Goal: Task Accomplishment & Management: Use online tool/utility

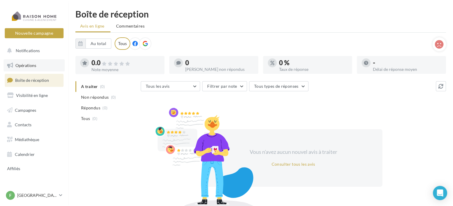
click at [33, 69] on link "Opérations" at bounding box center [34, 65] width 61 height 12
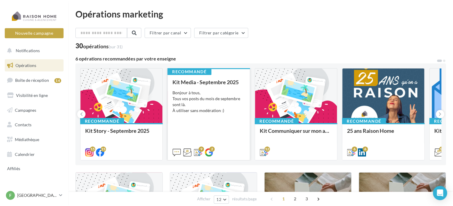
click at [209, 110] on div "Bonjour à tous, Tous vos posts du mois de septembre sont là. À utiliser sans mo…" at bounding box center [209, 102] width 72 height 24
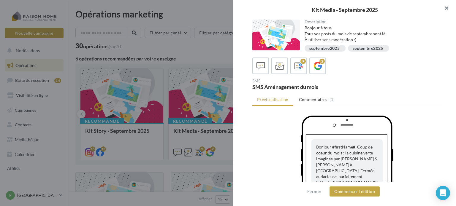
click at [445, 7] on button "button" at bounding box center [444, 9] width 24 height 18
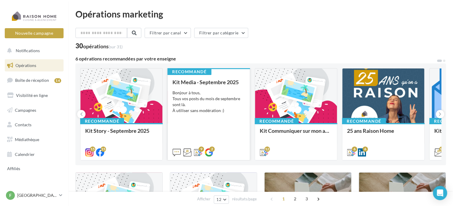
click at [211, 107] on div "Bonjour à tous, Tous vos posts du mois de septembre sont là. À utiliser sans mo…" at bounding box center [209, 102] width 72 height 24
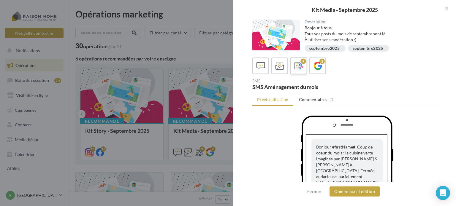
click at [301, 68] on icon at bounding box center [299, 66] width 9 height 9
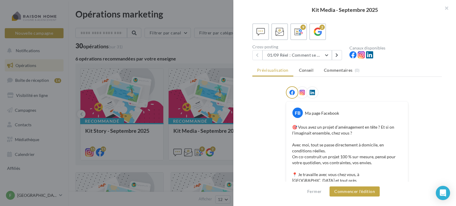
scroll to position [12, 0]
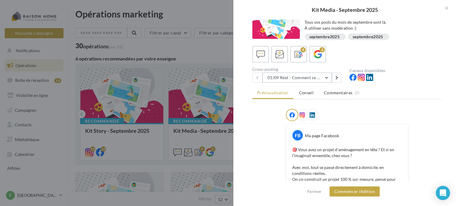
click at [318, 77] on button "01/09 Réel : Comment se passe un projet Raison Home ?" at bounding box center [296, 78] width 69 height 10
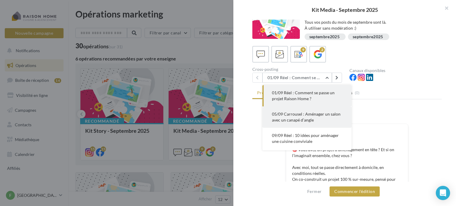
click at [322, 115] on span "05/09 Carrousel : Aménager un salon avec un canapé d’angle" at bounding box center [306, 117] width 69 height 11
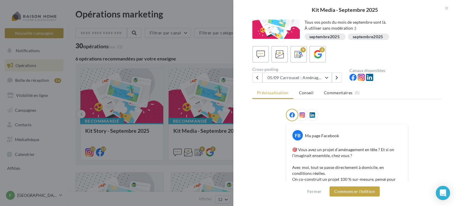
scroll to position [0, 0]
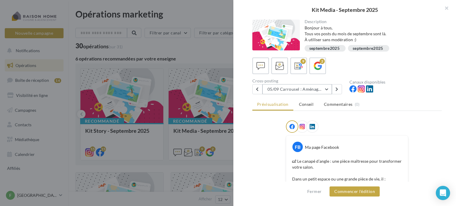
click at [324, 88] on button "05/09 Carrousel : Aménager un salon avec un canapé d’angle" at bounding box center [296, 89] width 69 height 10
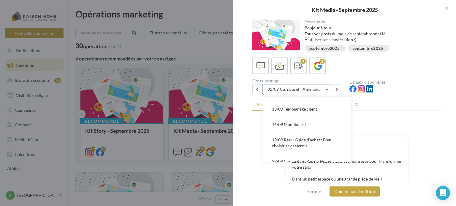
scroll to position [59, 0]
click at [316, 107] on span "13/09 Témoignage client" at bounding box center [294, 109] width 45 height 5
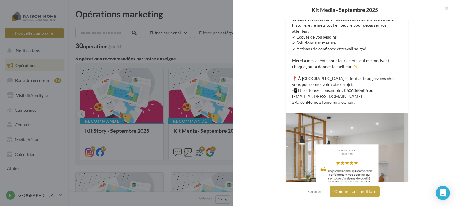
scroll to position [160, 0]
click at [447, 8] on button "button" at bounding box center [444, 9] width 24 height 18
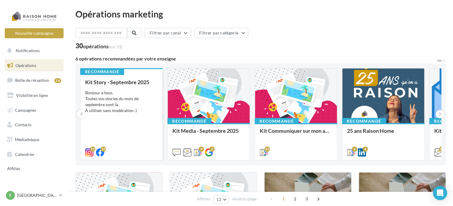
click at [127, 121] on div "Kit Story - Septembre 2025 Bonjour à tous, Toutes vos stories du mois de septem…" at bounding box center [121, 117] width 72 height 76
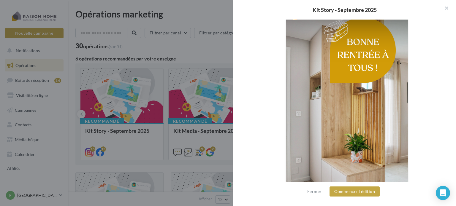
scroll to position [0, 0]
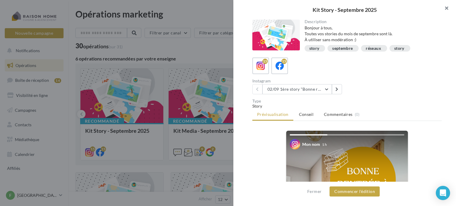
click at [446, 7] on button "button" at bounding box center [444, 9] width 24 height 18
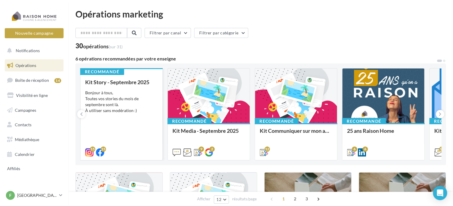
click at [143, 93] on div "Bonjour à tous, Toutes vos stories du mois de septembre sont là. À utiliser san…" at bounding box center [121, 102] width 72 height 24
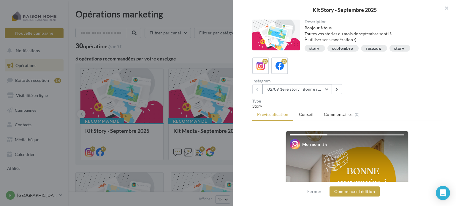
click at [320, 90] on button "02/09 1ère story "Bonne rentrée"" at bounding box center [296, 89] width 69 height 10
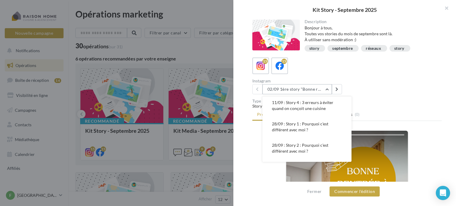
scroll to position [112, 0]
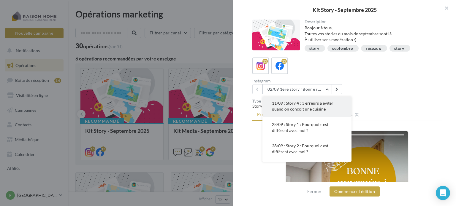
click at [322, 108] on span "11/09 : Story 4 : 3 erreurs à éviter quand on conçoit une cuisine" at bounding box center [302, 106] width 61 height 11
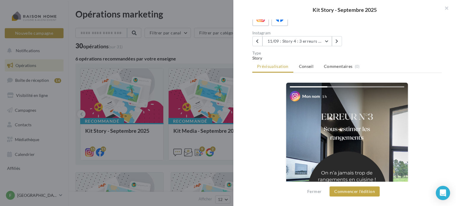
scroll to position [46, 0]
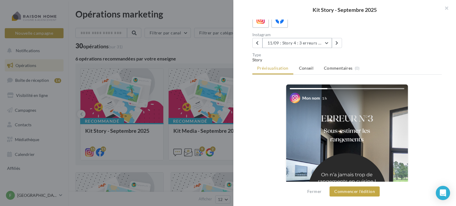
click at [320, 42] on button "11/09 : Story 4 : 3 erreurs à éviter quand on conçoit une cuisine" at bounding box center [296, 43] width 69 height 10
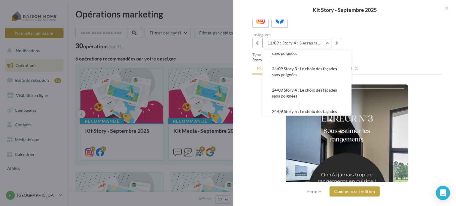
scroll to position [238, 0]
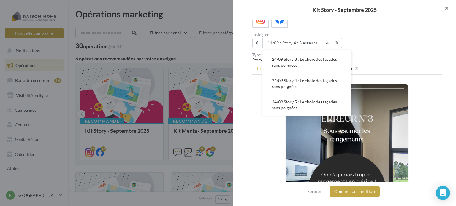
click at [447, 8] on button "button" at bounding box center [444, 9] width 24 height 18
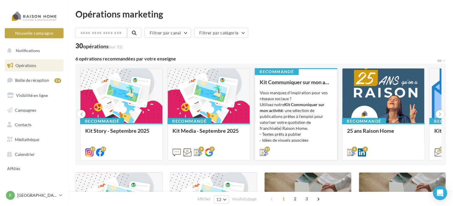
click at [302, 102] on div "Vous manquez d’inspiration pour vos réseaux sociaux ? Utilisez notre Kit Commun…" at bounding box center [296, 119] width 72 height 59
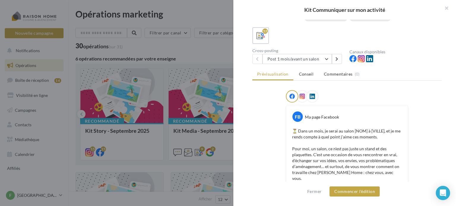
scroll to position [94, 0]
click at [340, 60] on button at bounding box center [337, 60] width 10 height 10
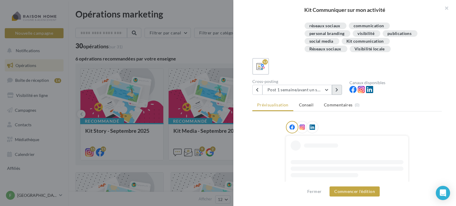
scroll to position [64, 0]
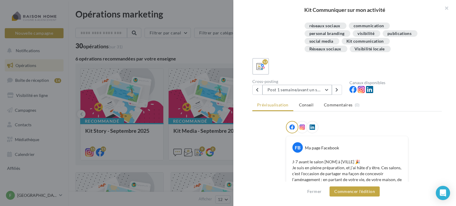
click at [326, 91] on button "Post 1 semaine/avant un salon" at bounding box center [296, 90] width 69 height 10
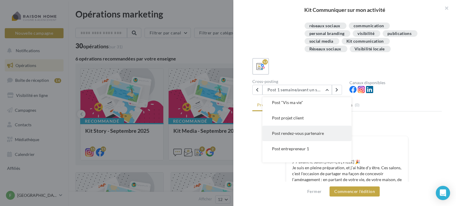
click at [310, 133] on span "Post rendez-vous partenaire" at bounding box center [298, 133] width 52 height 5
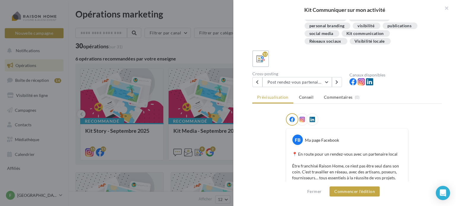
scroll to position [71, 0]
click at [326, 83] on button "Post rendez-vous partenaire" at bounding box center [296, 83] width 69 height 10
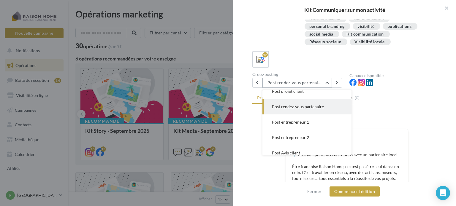
scroll to position [86, 0]
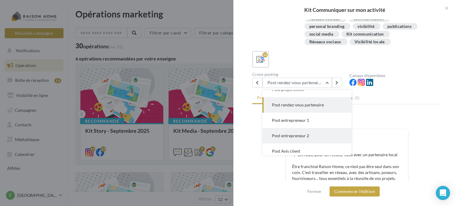
click at [298, 139] on button "Post entrepreneur 2" at bounding box center [306, 135] width 89 height 15
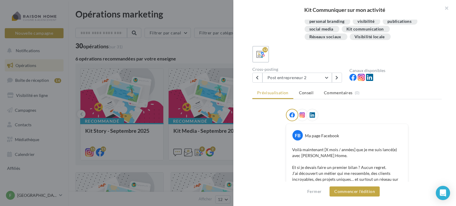
scroll to position [67, 0]
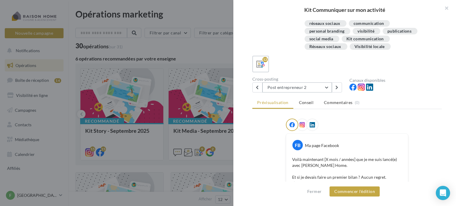
click at [321, 84] on button "Post entrepreneur 2" at bounding box center [296, 88] width 69 height 10
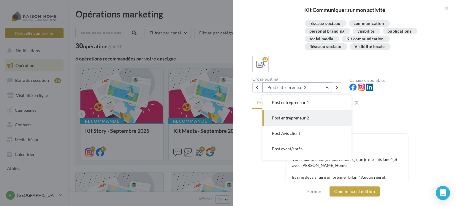
scroll to position [120, 0]
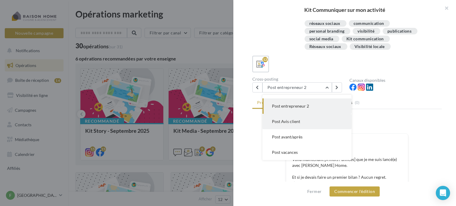
click at [309, 123] on button "Post Avis client" at bounding box center [306, 121] width 89 height 15
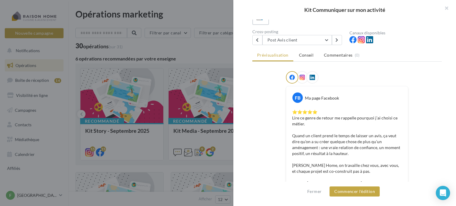
scroll to position [113, 0]
click at [445, 7] on button "button" at bounding box center [444, 9] width 24 height 18
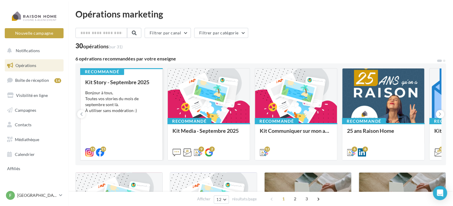
click at [137, 105] on div "Bonjour à tous, Toutes vos stories du mois de septembre sont là. À utiliser san…" at bounding box center [121, 102] width 72 height 24
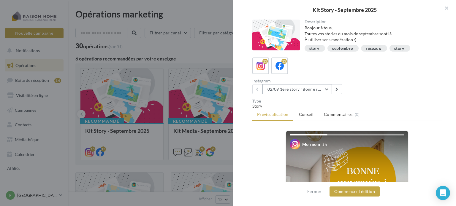
click at [323, 91] on button "02/09 1ère story "Bonne rentrée"" at bounding box center [296, 89] width 69 height 10
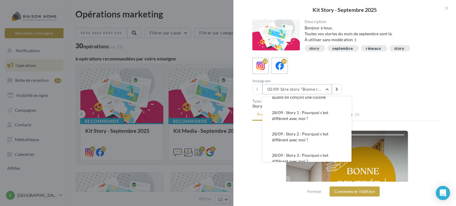
scroll to position [136, 0]
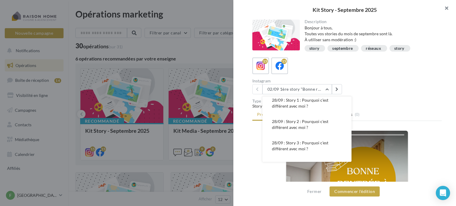
click at [443, 7] on button "button" at bounding box center [444, 9] width 24 height 18
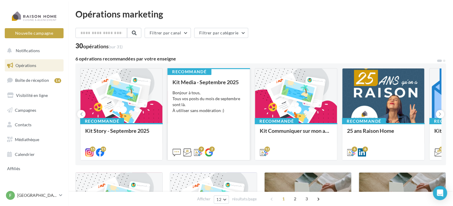
click at [219, 95] on div "Bonjour à tous, Tous vos posts du mois de septembre sont là. À utiliser sans mo…" at bounding box center [209, 102] width 72 height 24
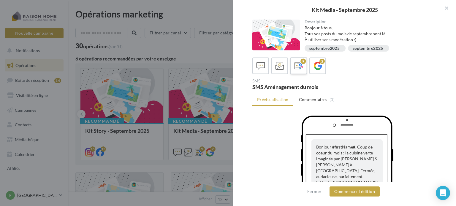
click at [299, 71] on label "9" at bounding box center [298, 65] width 17 height 17
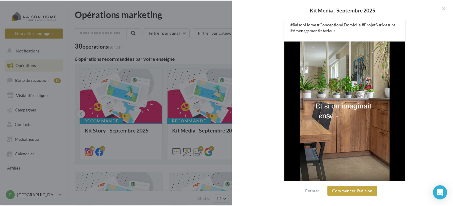
scroll to position [215, 0]
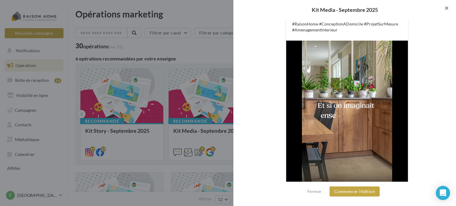
click at [445, 10] on button "button" at bounding box center [444, 9] width 24 height 18
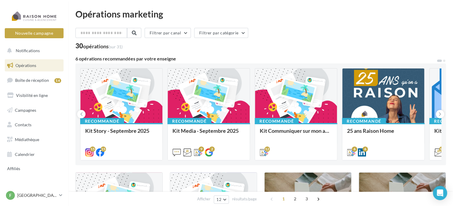
click at [168, 16] on div "Opérations marketing" at bounding box center [260, 14] width 371 height 9
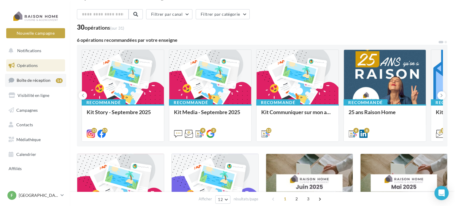
scroll to position [18, 0]
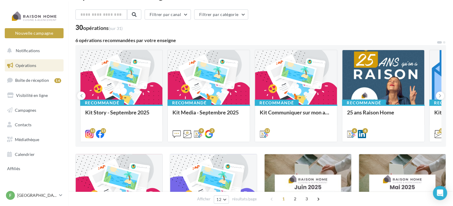
click at [328, 14] on div "Filtrer par canal Filtrer par catégorie" at bounding box center [260, 16] width 371 height 12
click at [438, 98] on button at bounding box center [440, 96] width 8 height 8
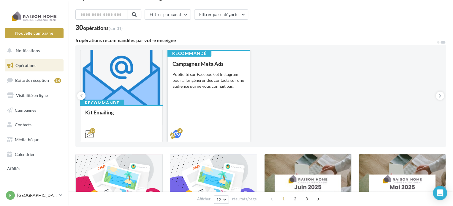
click at [223, 102] on div "Campagnes Meta Ads Publicité sur Facebook et Instagram pour aller générer des c…" at bounding box center [209, 99] width 72 height 76
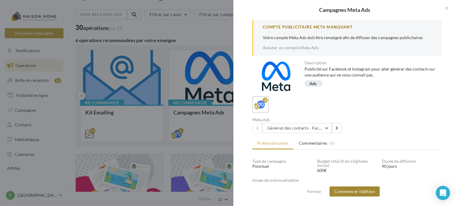
click at [348, 190] on button "Commencer l'édition" at bounding box center [355, 192] width 50 height 10
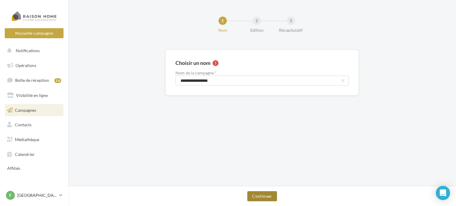
click at [258, 196] on button "Continuer" at bounding box center [261, 197] width 29 height 10
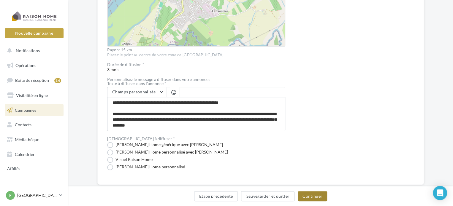
scroll to position [267, 0]
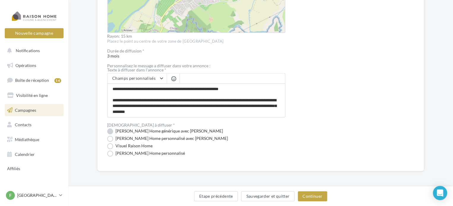
click at [148, 132] on label "Visuel Raison Home générique avec Nom" at bounding box center [165, 132] width 116 height 6
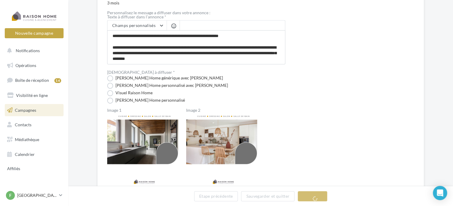
scroll to position [334, 0]
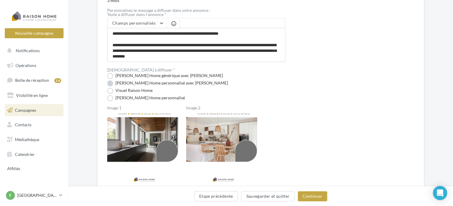
click at [129, 84] on label "Visuel Raison Home personnalisé avec Nom" at bounding box center [167, 83] width 121 height 6
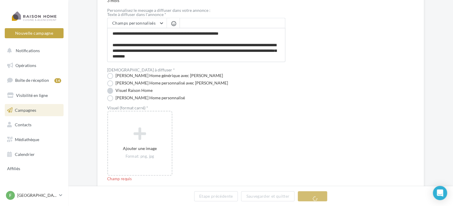
click at [133, 91] on label "Visuel Raison Home" at bounding box center [129, 91] width 45 height 6
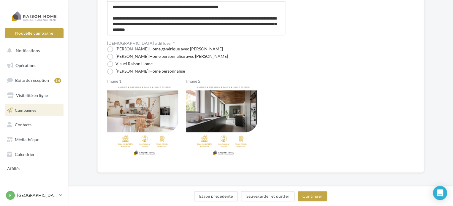
scroll to position [363, 0]
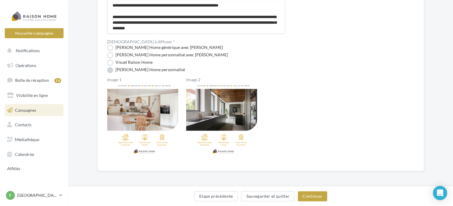
click at [165, 68] on label "Visuel Raison Home personnalisé" at bounding box center [146, 70] width 78 height 6
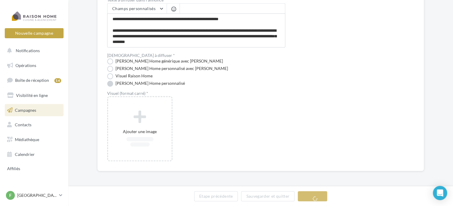
scroll to position [349, 0]
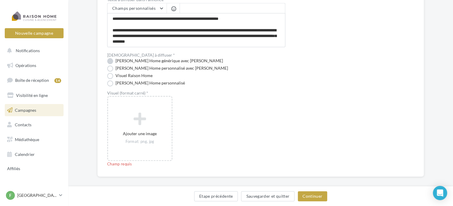
click at [149, 59] on label "Visuel Raison Home générique avec Nom" at bounding box center [165, 61] width 116 height 6
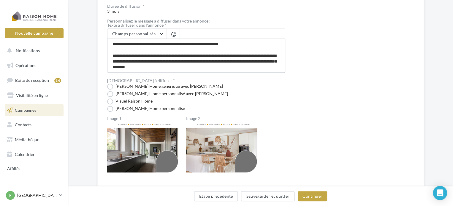
scroll to position [323, 0]
click at [127, 56] on textarea "**********" at bounding box center [196, 56] width 178 height 34
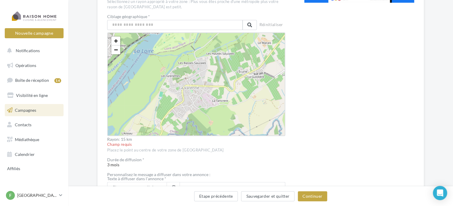
scroll to position [169, 0]
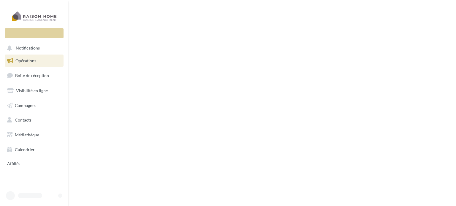
scroll to position [19, 0]
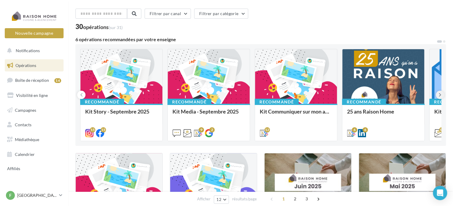
click at [441, 94] on button at bounding box center [440, 95] width 8 height 8
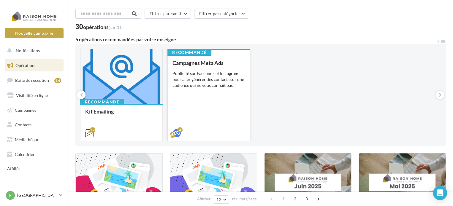
click at [236, 101] on div "Campagnes Meta Ads Publicité sur Facebook et Instagram pour aller générer des c…" at bounding box center [209, 98] width 72 height 76
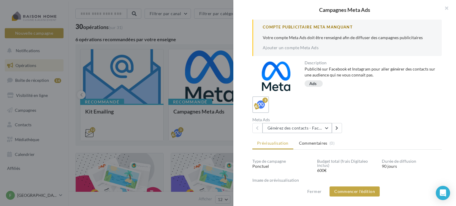
click at [300, 130] on button "Générez des contacts - Facebook Lead Ads 3 mois" at bounding box center [296, 128] width 69 height 10
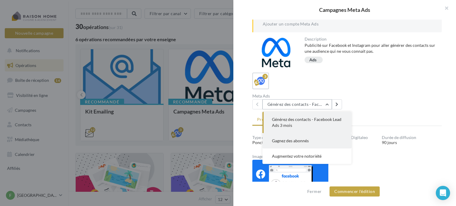
scroll to position [25, 0]
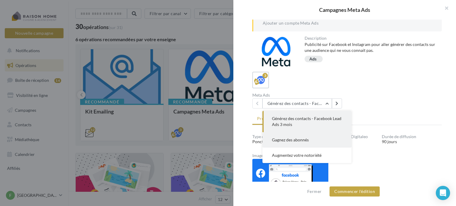
click at [319, 137] on button "Gagnez des abonnés" at bounding box center [306, 139] width 89 height 15
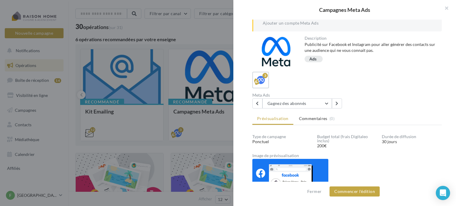
scroll to position [62, 0]
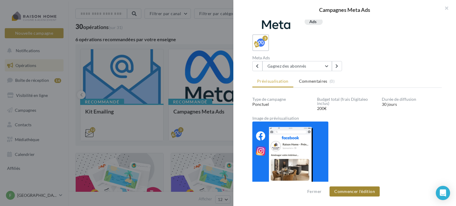
click at [354, 192] on button "Commencer l'édition" at bounding box center [355, 192] width 50 height 10
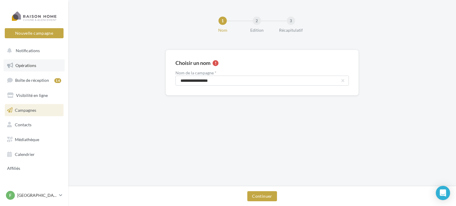
click at [46, 61] on link "Opérations" at bounding box center [34, 65] width 61 height 12
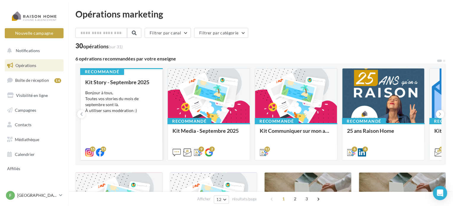
click at [116, 100] on div "Bonjour à tous, Toutes vos stories du mois de septembre sont là. À utiliser san…" at bounding box center [121, 102] width 72 height 24
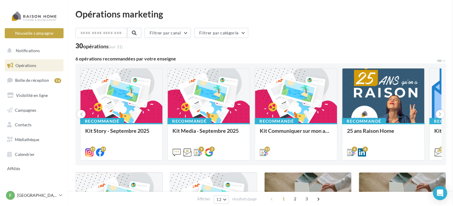
click at [0, 0] on div "Bonjour à tous, Tous vos posts du mois de septembre sont là. À utiliser sans mo…" at bounding box center [0, 0] width 0 height 0
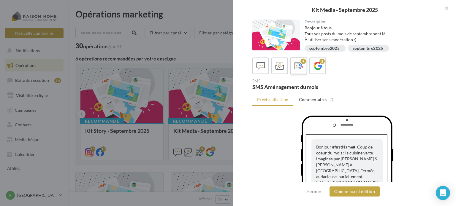
click at [302, 61] on div "9" at bounding box center [303, 61] width 5 height 5
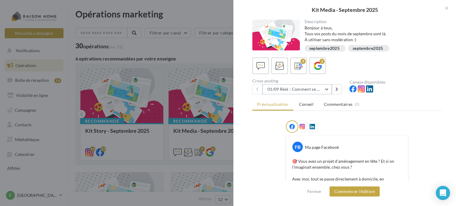
click at [297, 85] on button "01/09 Réel : Comment se passe un projet Raison Home ?" at bounding box center [296, 89] width 69 height 10
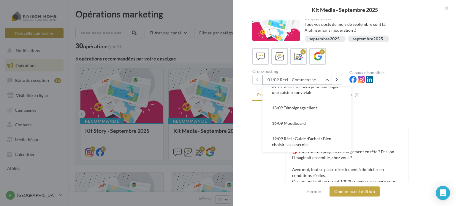
scroll to position [50, 0]
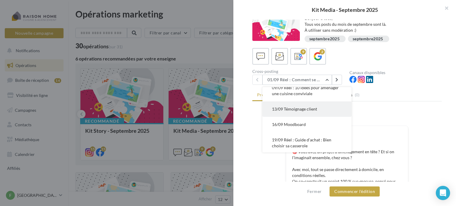
click at [311, 112] on button "13/09 Témoignage client" at bounding box center [306, 109] width 89 height 15
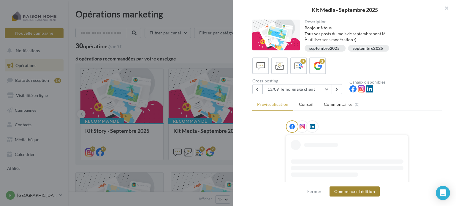
click at [352, 191] on button "Commencer l'édition" at bounding box center [355, 192] width 50 height 10
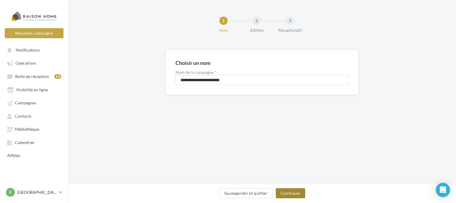
click at [289, 190] on button "Continuer" at bounding box center [290, 194] width 29 height 10
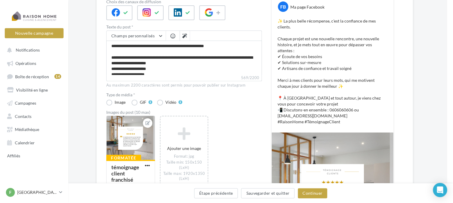
scroll to position [101, 6]
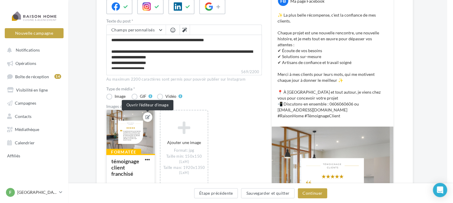
click at [146, 114] on button at bounding box center [147, 117] width 5 height 7
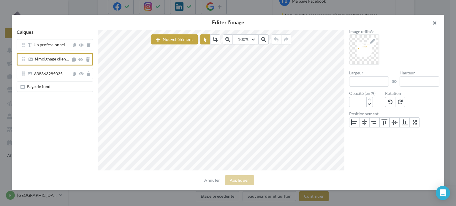
click at [432, 24] on button "button" at bounding box center [432, 24] width 24 height 18
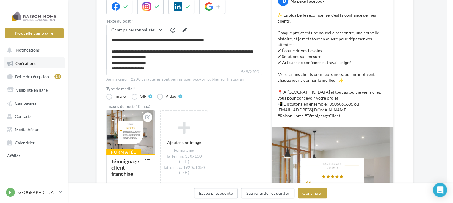
click at [31, 66] on link "Opérations" at bounding box center [34, 63] width 61 height 11
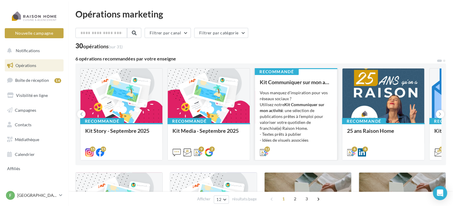
click at [291, 99] on div "Vous manquez d’inspiration pour vos réseaux sociaux ? Utilisez notre Kit Commun…" at bounding box center [296, 119] width 72 height 59
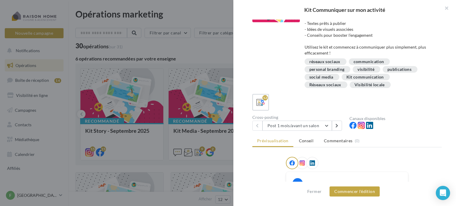
scroll to position [27, 0]
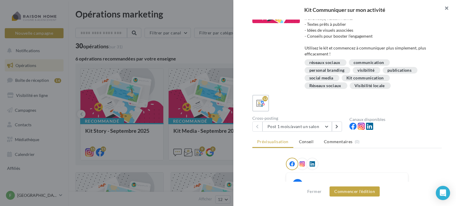
click at [446, 6] on button "button" at bounding box center [444, 9] width 24 height 18
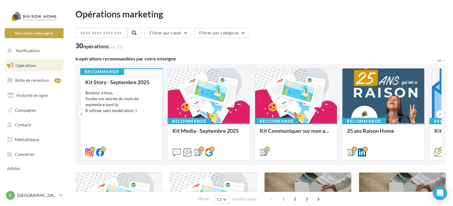
click at [125, 92] on div "Bonjour à tous, Toutes vos stories du mois de septembre sont là. À utiliser san…" at bounding box center [121, 102] width 72 height 24
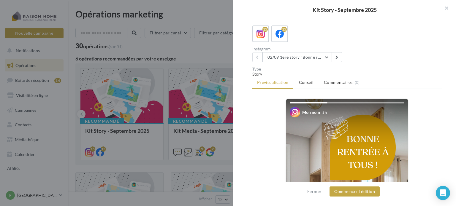
scroll to position [32, 0]
click at [448, 7] on button "button" at bounding box center [444, 9] width 24 height 18
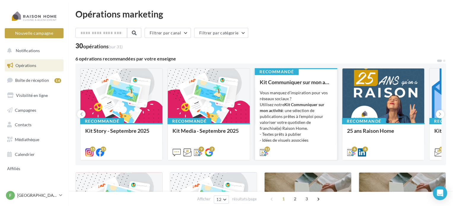
click at [305, 98] on div "Vous manquez d’inspiration pour vos réseaux sociaux ? Utilisez notre Kit Commun…" at bounding box center [296, 119] width 72 height 59
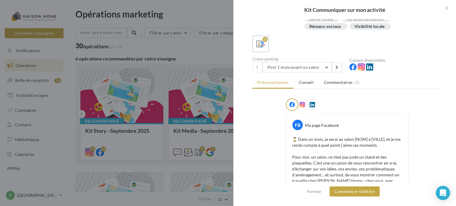
scroll to position [88, 0]
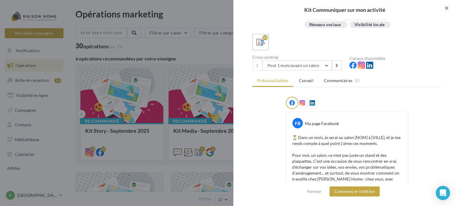
click at [447, 10] on button "button" at bounding box center [444, 9] width 24 height 18
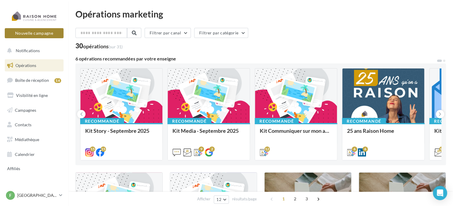
click at [31, 29] on button "Nouvelle campagne" at bounding box center [34, 33] width 59 height 10
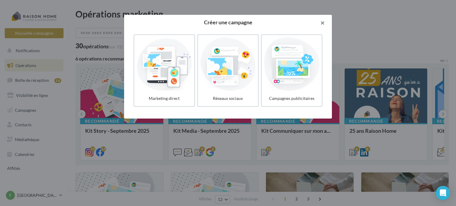
click at [321, 24] on button "button" at bounding box center [320, 24] width 24 height 18
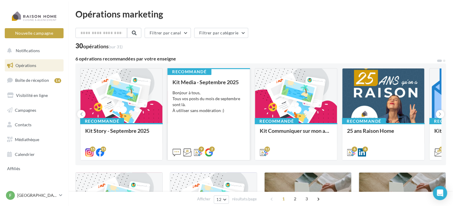
click at [203, 110] on div "Bonjour à tous, Tous vos posts du mois de septembre sont là. À utiliser sans mo…" at bounding box center [209, 102] width 72 height 24
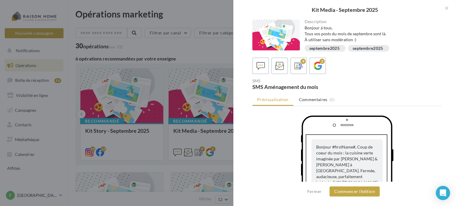
scroll to position [29, 0]
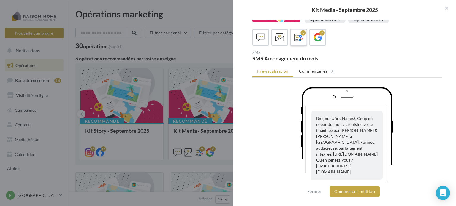
click at [293, 39] on div "9" at bounding box center [298, 37] width 11 height 11
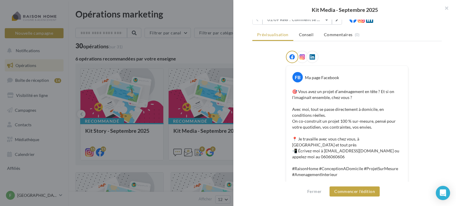
scroll to position [37, 0]
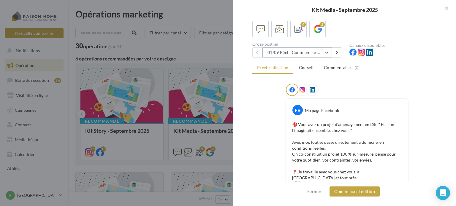
click at [311, 53] on button "01/09 Réel : Comment se passe un projet Raison Home ?" at bounding box center [296, 53] width 69 height 10
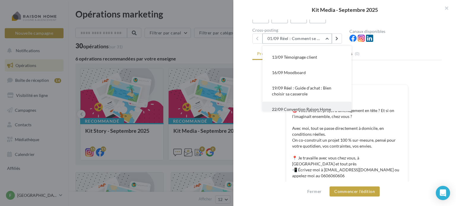
scroll to position [59, 0]
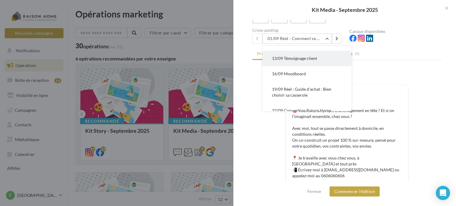
click at [317, 61] on button "13/09 Témoignage client" at bounding box center [306, 58] width 89 height 15
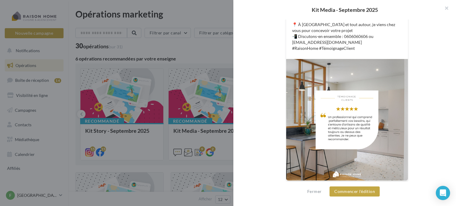
scroll to position [214, 0]
click at [346, 189] on button "Commencer l'édition" at bounding box center [355, 192] width 50 height 10
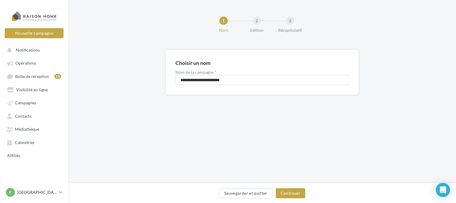
click at [287, 188] on div "Sauvegarder et quitter Continuer" at bounding box center [262, 194] width 388 height 20
click at [285, 191] on button "Continuer" at bounding box center [290, 194] width 29 height 10
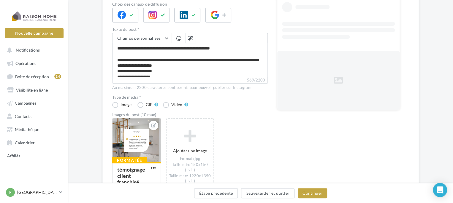
scroll to position [96, 0]
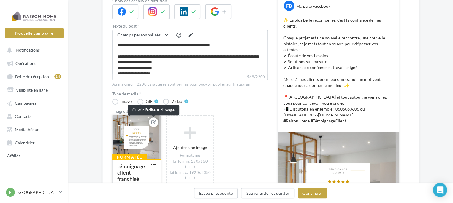
click at [152, 121] on icon at bounding box center [153, 122] width 5 height 4
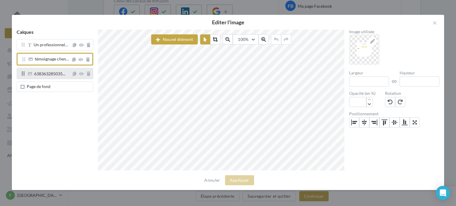
click at [58, 77] on div "638363285035..." at bounding box center [55, 73] width 77 height 11
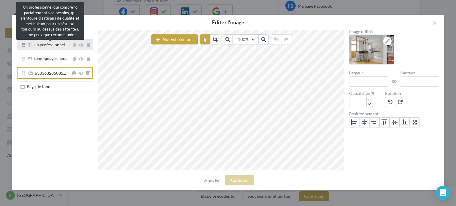
click at [41, 46] on span "Un professionnel…" at bounding box center [51, 44] width 34 height 5
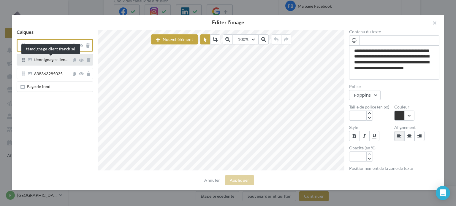
click at [42, 60] on span "témoignage clien…" at bounding box center [51, 59] width 34 height 5
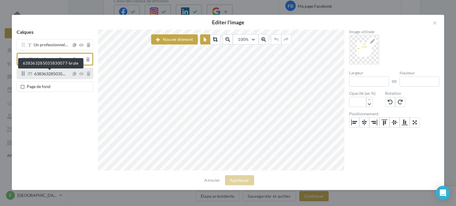
click at [49, 73] on span "638363285035..." at bounding box center [49, 74] width 31 height 5
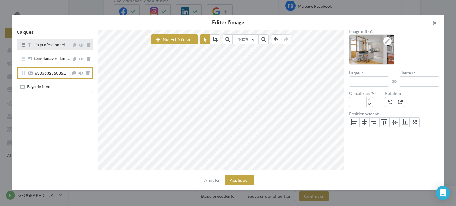
click at [434, 21] on button "button" at bounding box center [432, 24] width 24 height 18
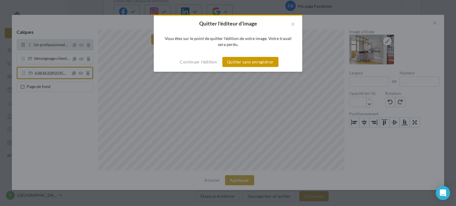
click at [250, 64] on button "Quitter sans enregistrer" at bounding box center [250, 62] width 56 height 10
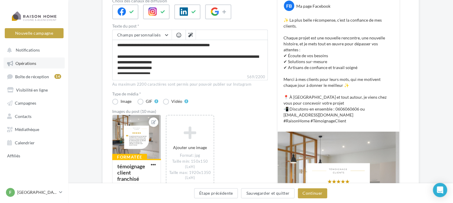
click at [30, 63] on span "Opérations" at bounding box center [25, 63] width 21 height 5
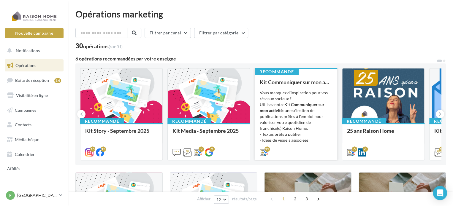
click at [288, 113] on div "Vous manquez d’inspiration pour vos réseaux sociaux ? Utilisez notre Kit Commun…" at bounding box center [296, 119] width 72 height 59
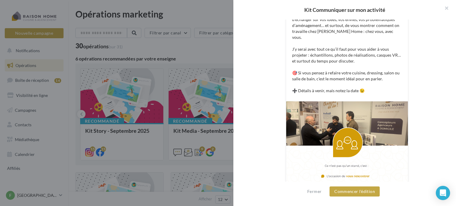
scroll to position [233, 0]
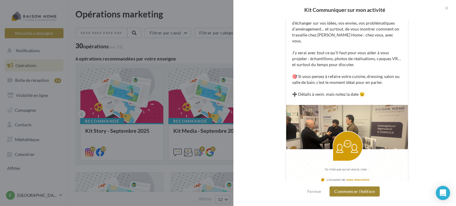
click at [351, 191] on button "Commencer l'édition" at bounding box center [355, 192] width 50 height 10
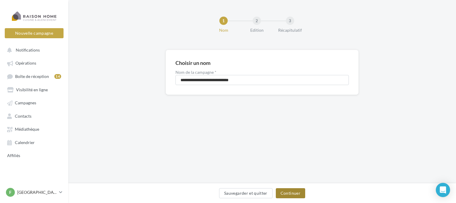
click at [289, 191] on button "Continuer" at bounding box center [290, 194] width 29 height 10
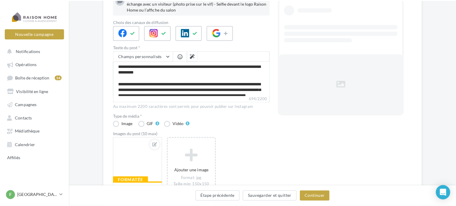
scroll to position [156, 0]
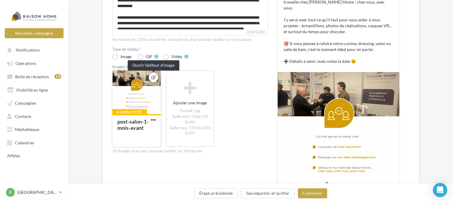
click at [153, 78] on icon at bounding box center [153, 77] width 5 height 4
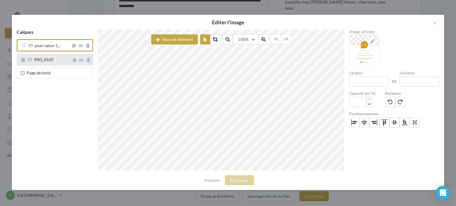
click at [48, 61] on span "IMG_6520" at bounding box center [43, 59] width 19 height 5
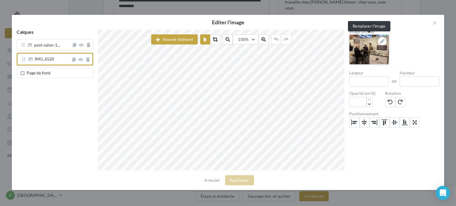
click at [382, 41] on icon at bounding box center [382, 41] width 5 height 5
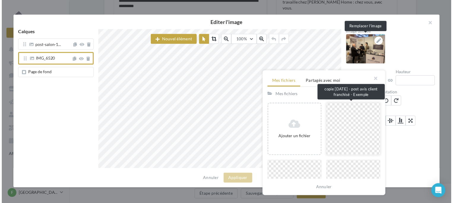
scroll to position [39, 0]
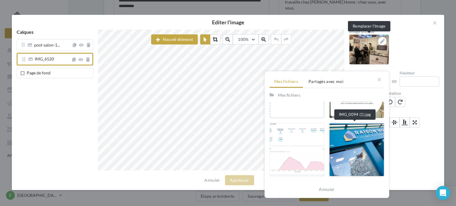
click at [353, 143] on div at bounding box center [356, 149] width 55 height 53
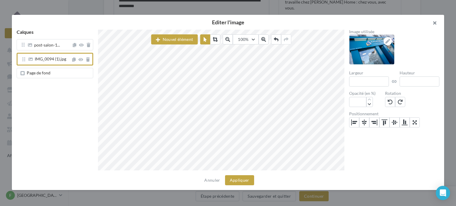
click at [435, 22] on button "button" at bounding box center [432, 24] width 24 height 18
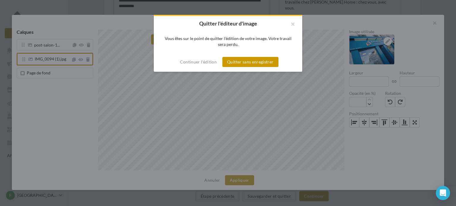
click at [253, 58] on button "Quitter sans enregistrer" at bounding box center [250, 62] width 56 height 10
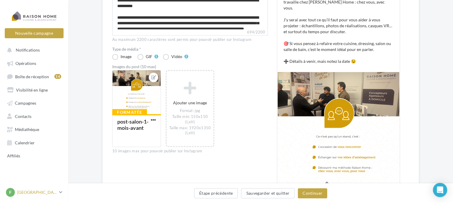
click at [17, 192] on div "F France robin_userfrance" at bounding box center [31, 192] width 51 height 9
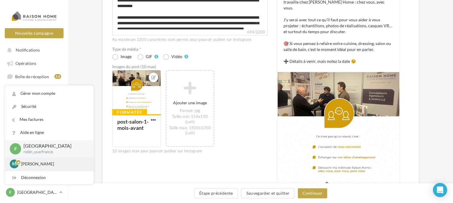
click at [36, 167] on p "[PERSON_NAME]" at bounding box center [53, 164] width 65 height 6
